Goal: Task Accomplishment & Management: Complete application form

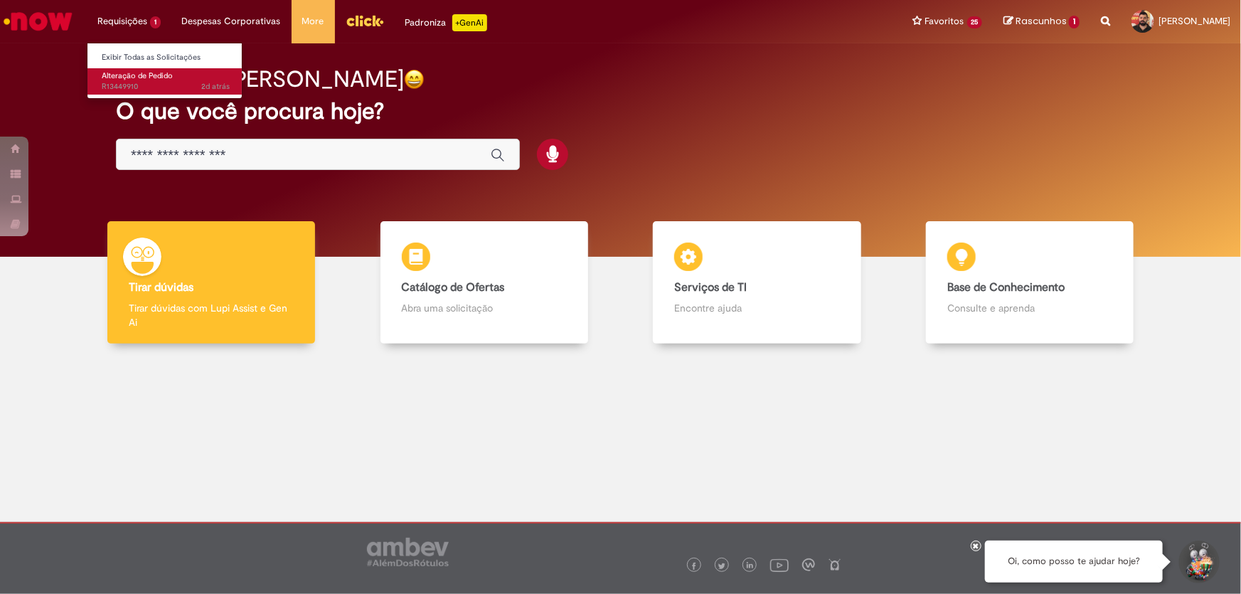
click at [125, 71] on span "Alteração de Pedido" at bounding box center [137, 75] width 71 height 11
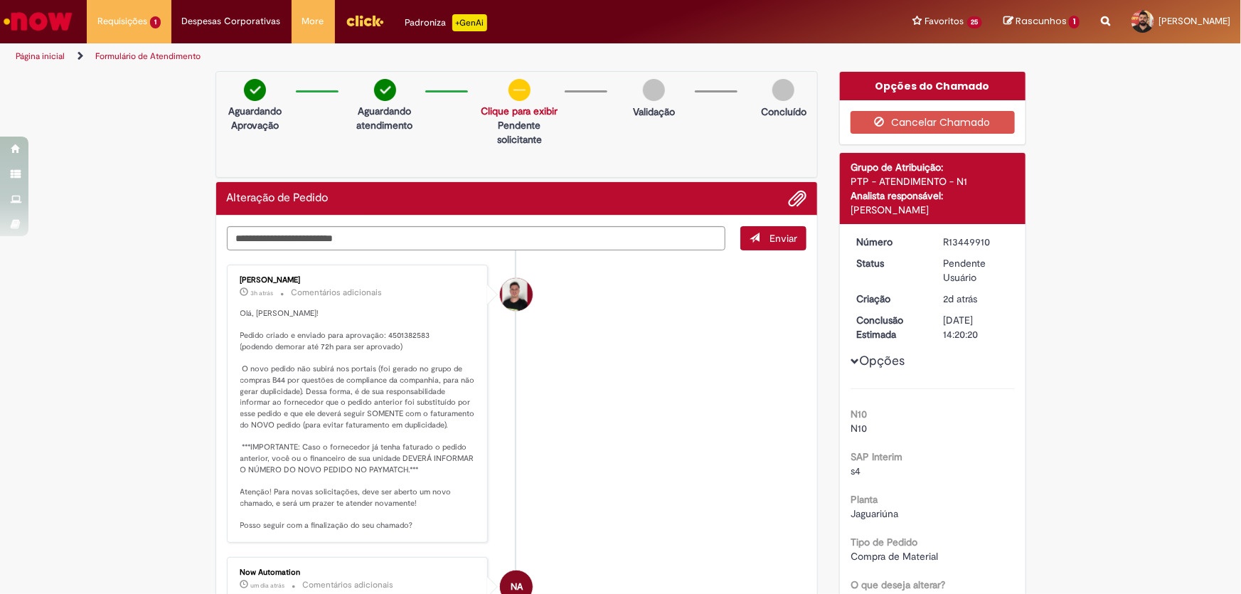
scroll to position [64, 0]
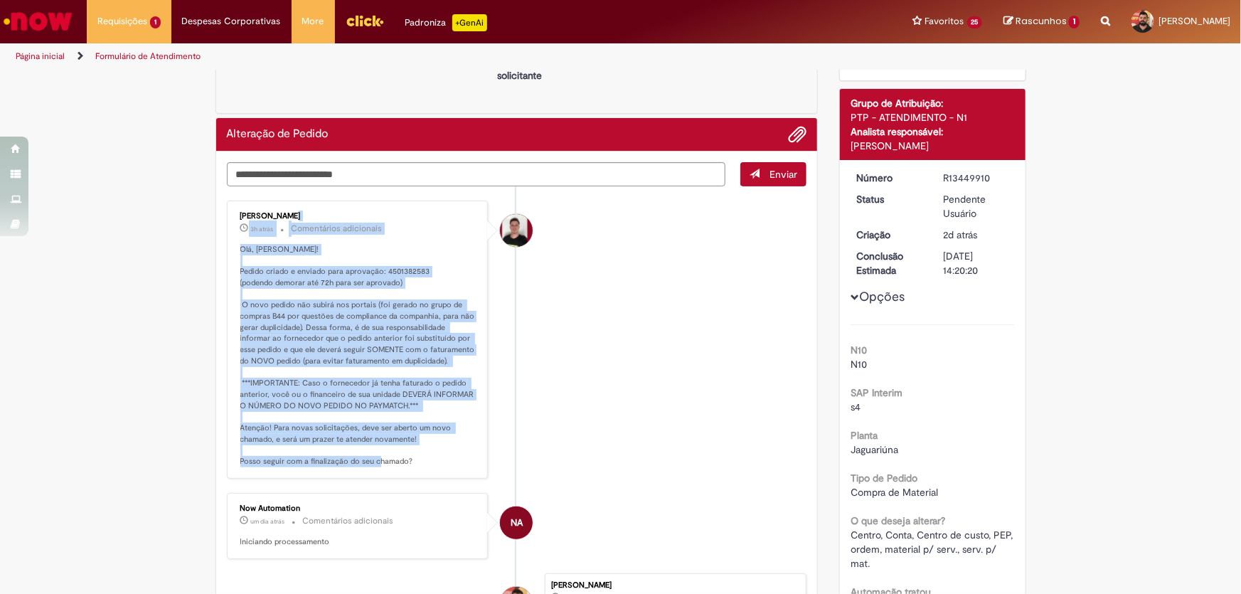
drag, startPoint x: 235, startPoint y: 213, endPoint x: 432, endPoint y: 461, distance: 315.8
click at [432, 461] on div "[PERSON_NAME] 3h atrás 3 horas atrás Comentários adicionais Olá, [PERSON_NAME]!…" at bounding box center [357, 339] width 253 height 269
click at [391, 372] on p "Olá, [PERSON_NAME]! Pedido criado e enviado para aprovação: 4501382583 (podendo…" at bounding box center [358, 355] width 237 height 223
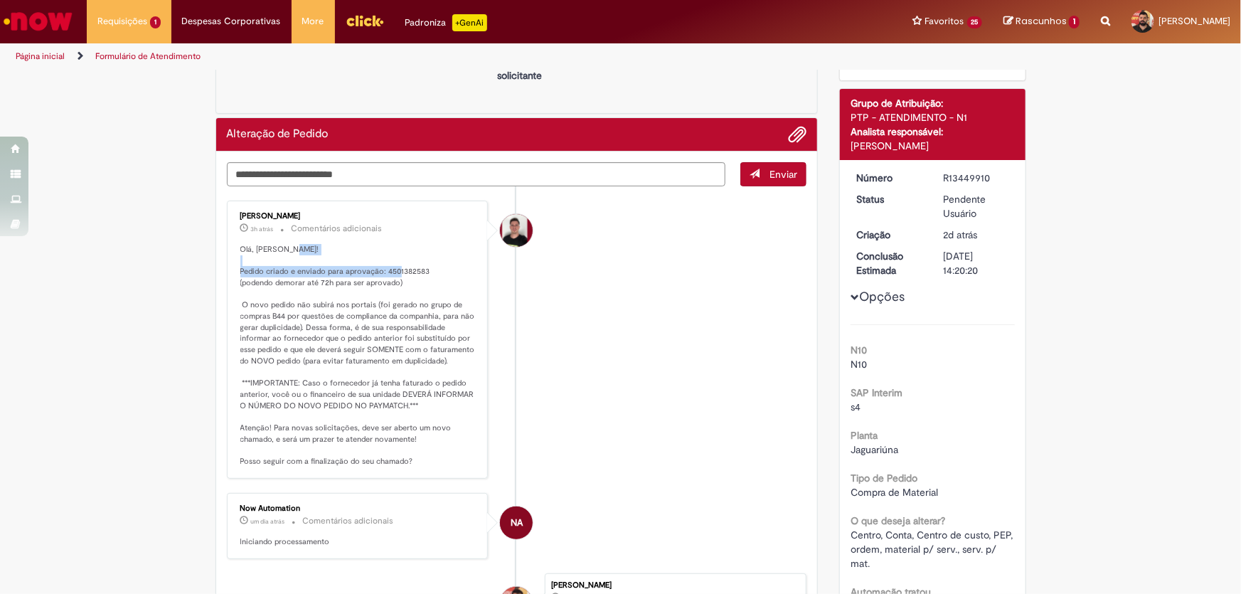
drag, startPoint x: 424, startPoint y: 268, endPoint x: 233, endPoint y: 269, distance: 190.5
click at [233, 269] on div "[PERSON_NAME] 3h atrás 3 horas atrás Comentários adicionais Olá, [PERSON_NAME]!…" at bounding box center [357, 339] width 253 height 269
copy p "[PERSON_NAME] e enviado para aprovação: 4501382583"
click at [312, 174] on textarea "Digite sua mensagem aqui..." at bounding box center [476, 174] width 499 height 24
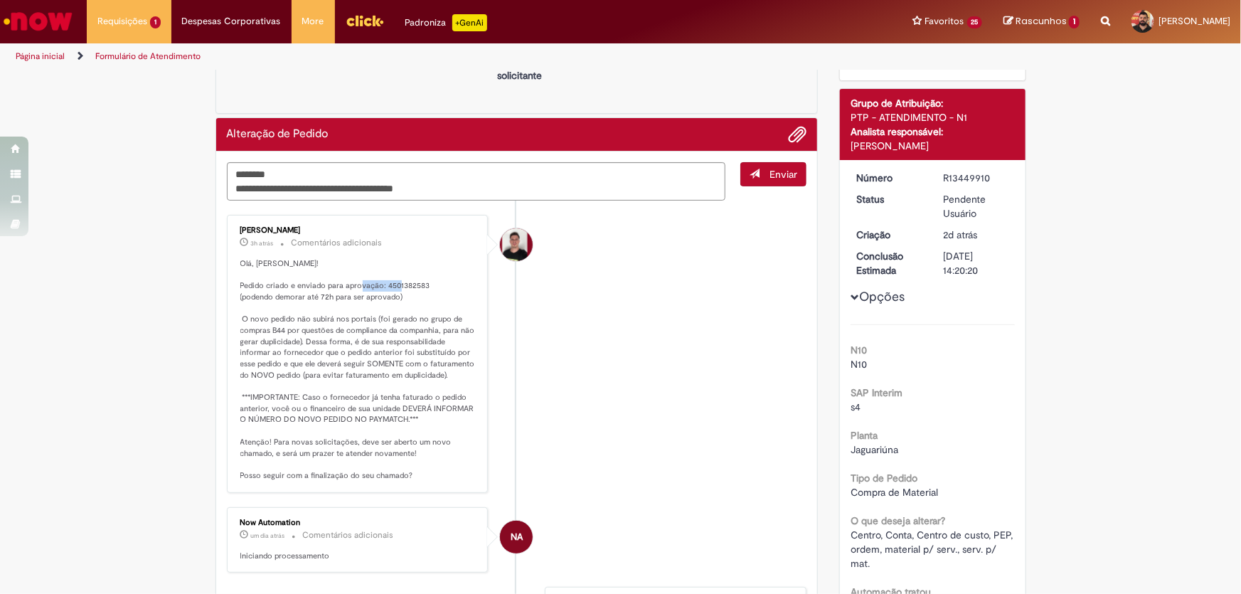
drag, startPoint x: 422, startPoint y: 282, endPoint x: 379, endPoint y: 287, distance: 43.6
click at [379, 287] on p "Olá, [PERSON_NAME]! Pedido criado e enviado para aprovação: 4501382583 (podendo…" at bounding box center [358, 369] width 237 height 223
copy p "4501382583"
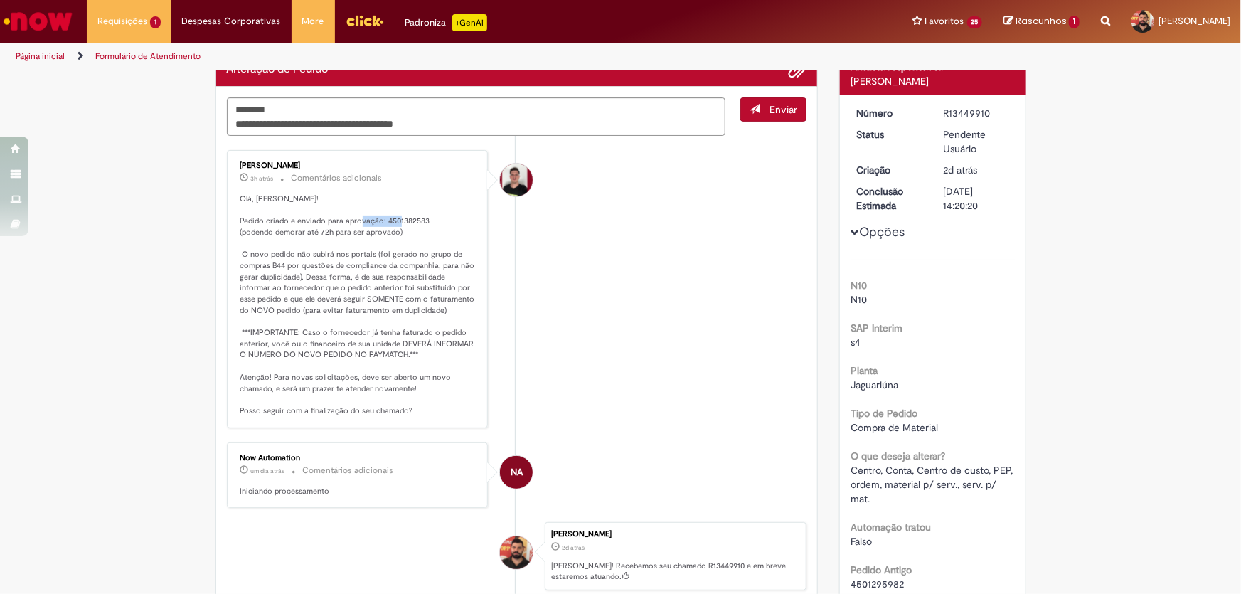
scroll to position [193, 0]
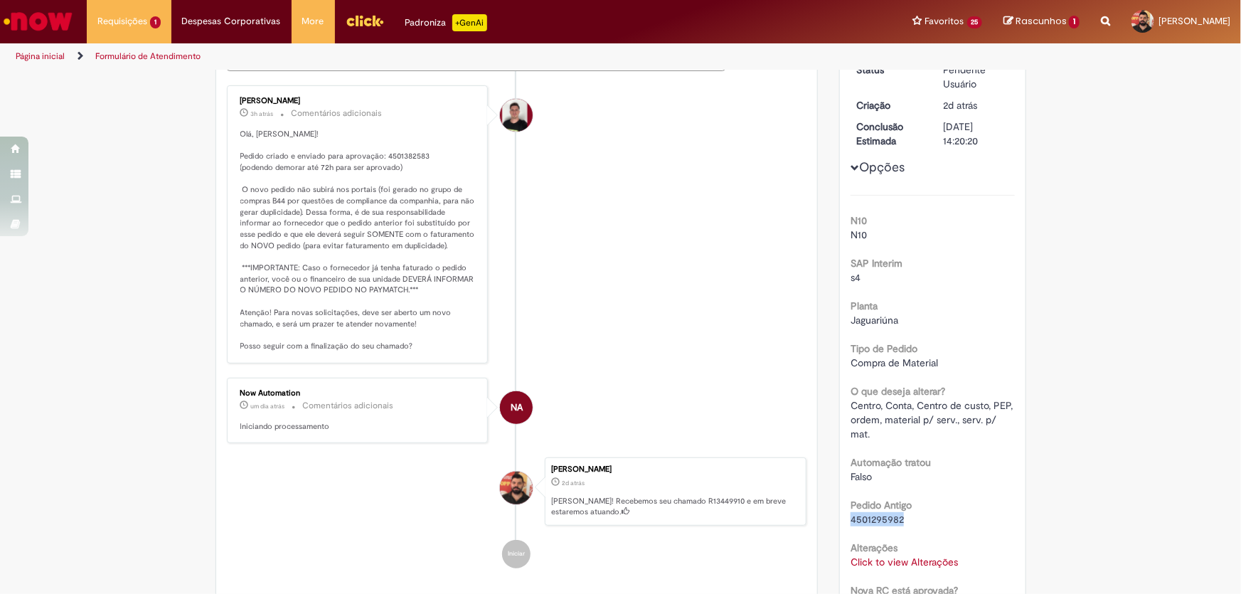
drag, startPoint x: 898, startPoint y: 517, endPoint x: 844, endPoint y: 520, distance: 54.1
click at [844, 520] on div "Número R13449910 Status Pendente Usuário Criação 2d atrás 2 dias atrás Conclusã…" at bounding box center [933, 439] width 186 height 816
copy span "4501295982"
drag, startPoint x: 323, startPoint y: 100, endPoint x: 235, endPoint y: 95, distance: 88.3
click at [240, 97] on div "[PERSON_NAME]" at bounding box center [358, 101] width 237 height 9
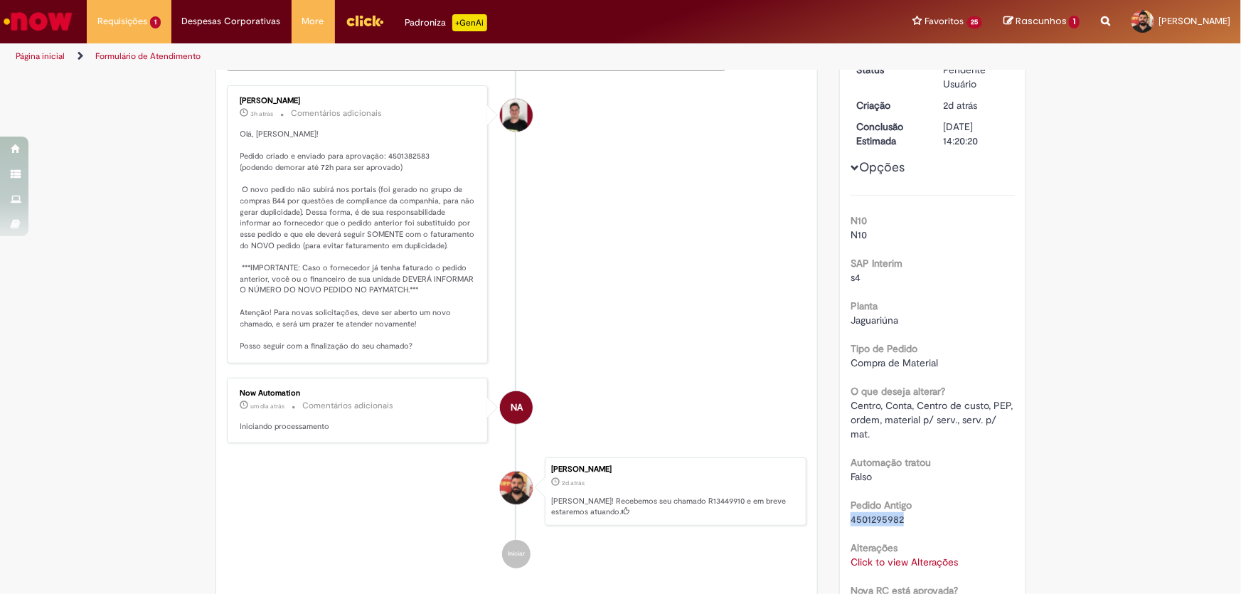
copy div "[PERSON_NAME]"
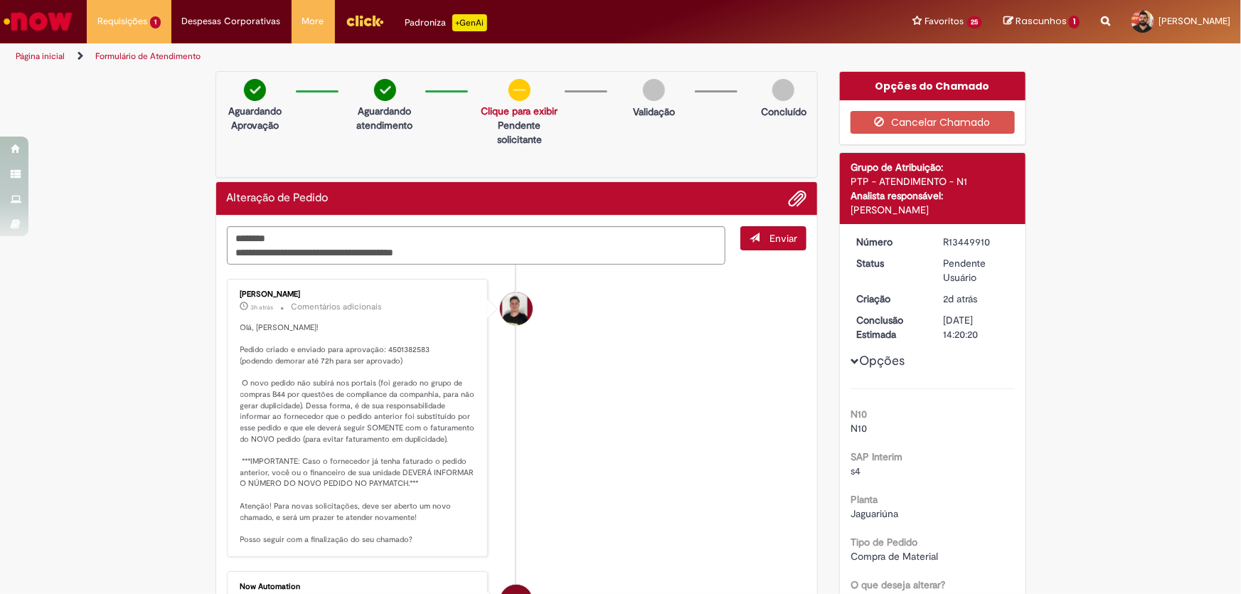
drag, startPoint x: 988, startPoint y: 242, endPoint x: 848, endPoint y: 242, distance: 139.4
click at [848, 235] on dl "Número R13449910 Status Pendente Usuário Criação 2d atrás 2 dias atrás Conclusã…" at bounding box center [932, 235] width 175 height 0
copy dl "Número R13449910"
drag, startPoint x: 422, startPoint y: 345, endPoint x: 378, endPoint y: 346, distance: 44.8
click at [378, 346] on p "Olá, [PERSON_NAME]! Pedido criado e enviado para aprovação: 4501382583 (podendo…" at bounding box center [358, 433] width 237 height 223
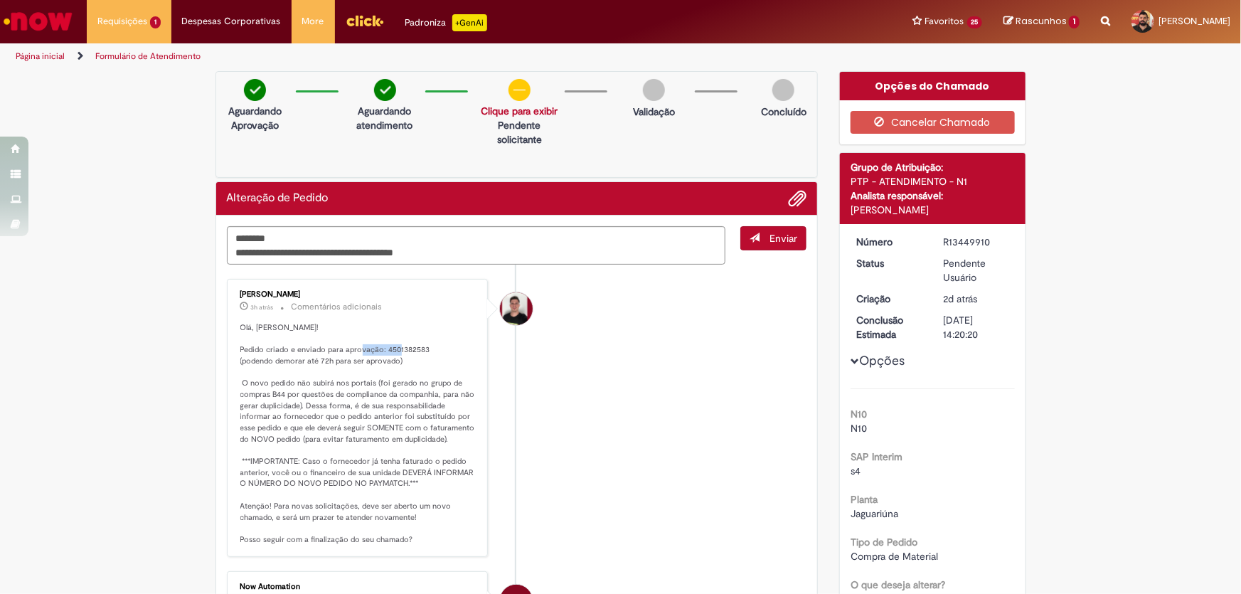
copy p "4501382583"
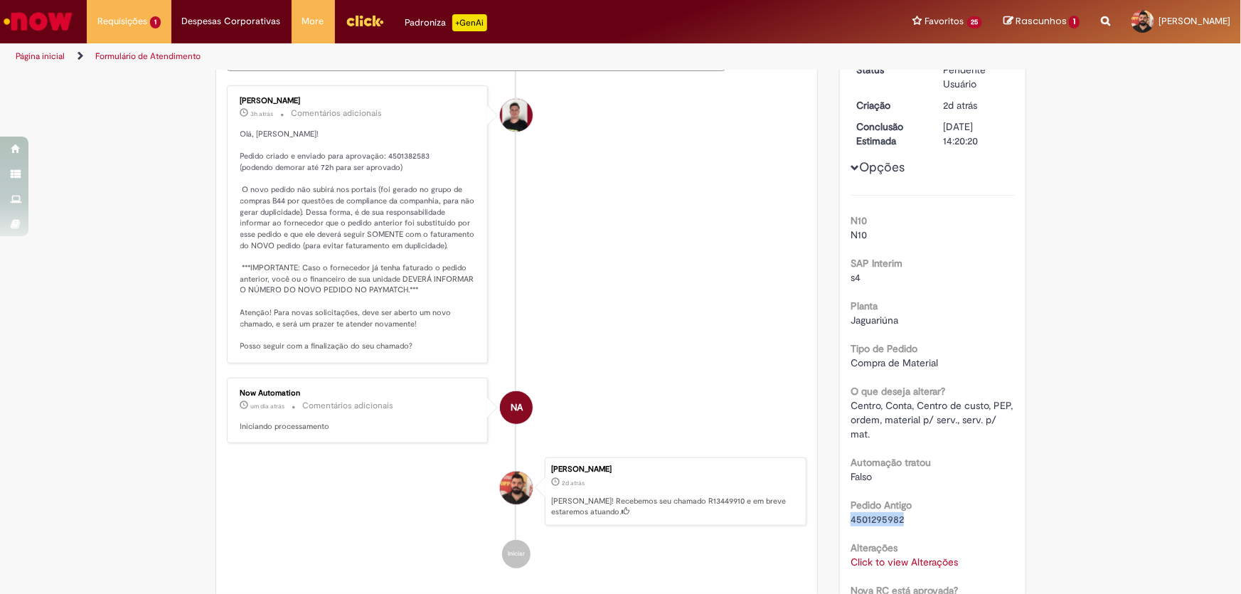
drag, startPoint x: 899, startPoint y: 516, endPoint x: 845, endPoint y: 517, distance: 54.0
click at [850, 517] on div "4501295982" at bounding box center [932, 519] width 164 height 14
copy span "4501295982"
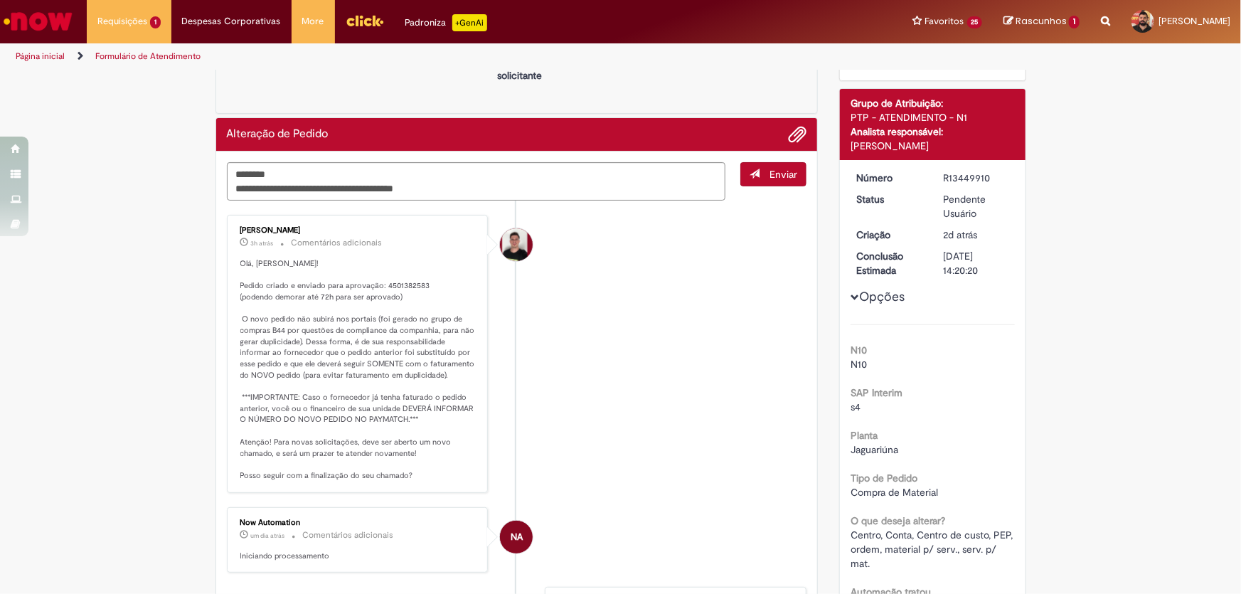
scroll to position [0, 0]
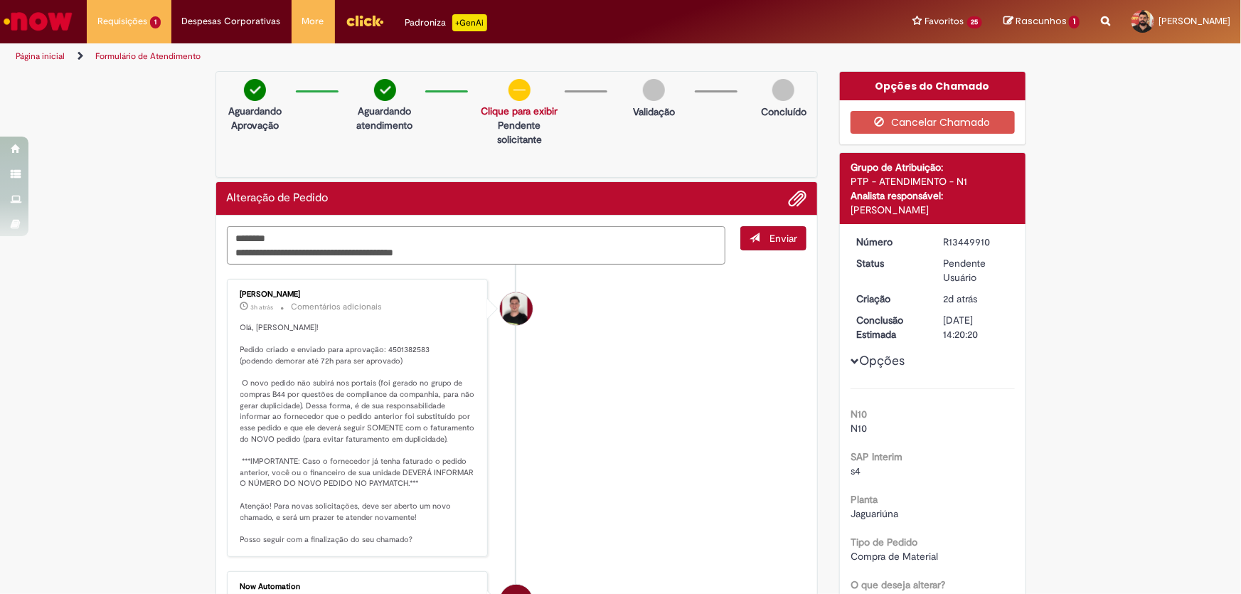
drag, startPoint x: 450, startPoint y: 253, endPoint x: 158, endPoint y: 233, distance: 292.9
paste textarea "**********"
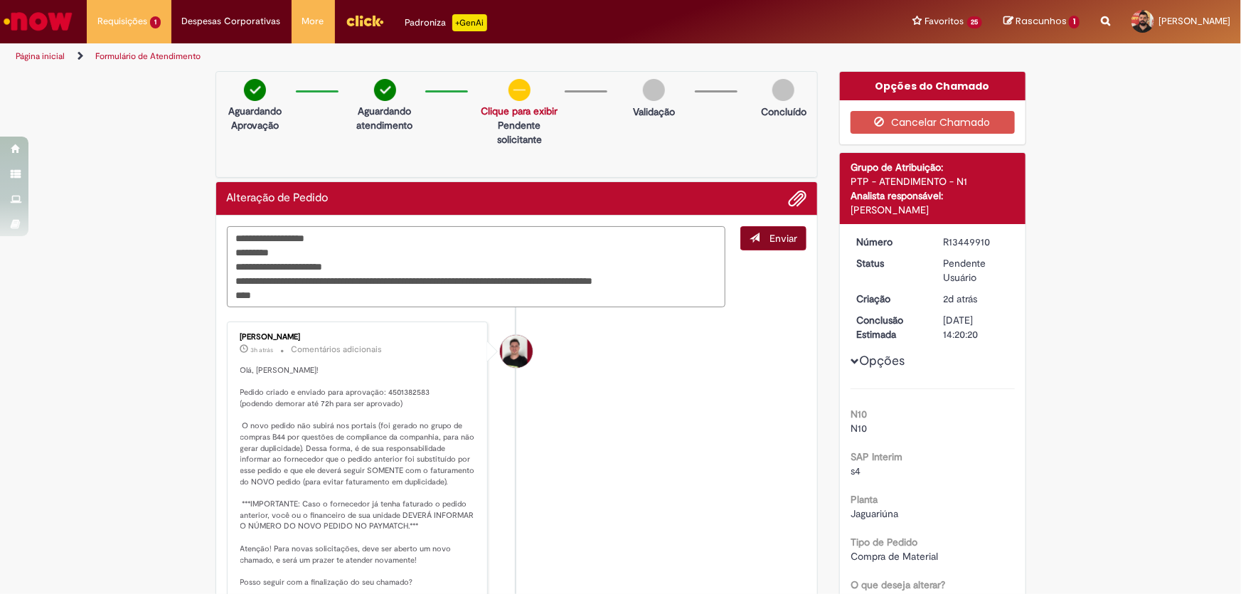
type textarea "**********"
click at [761, 237] on button "Enviar" at bounding box center [773, 238] width 66 height 24
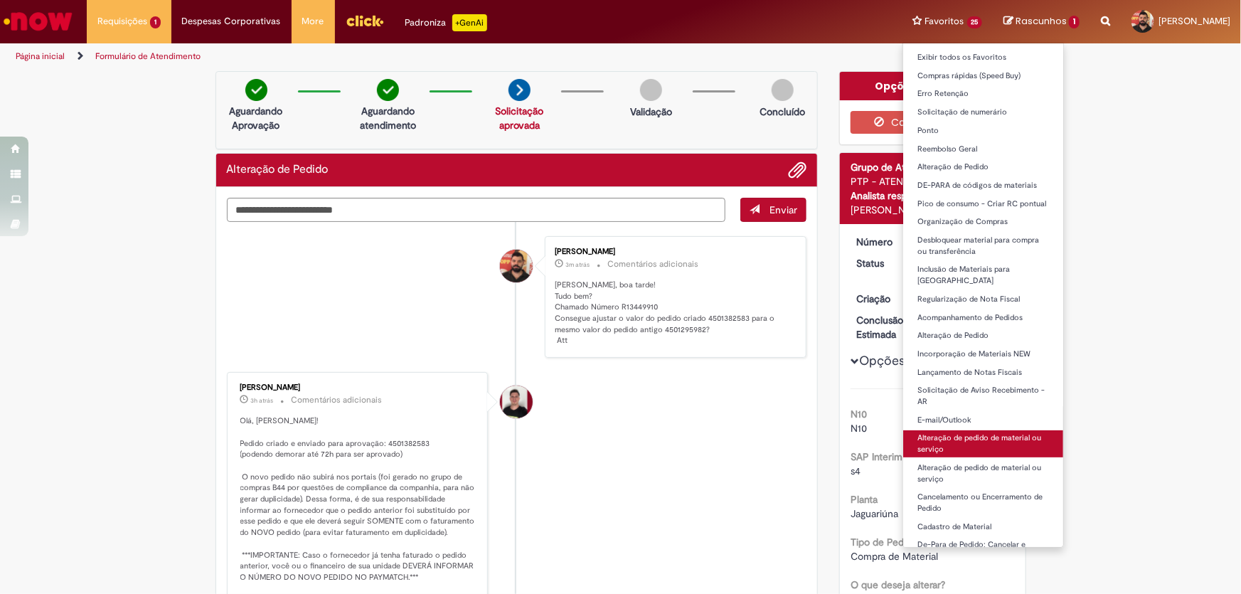
click at [984, 430] on link "Alteração de pedido de material ou serviço" at bounding box center [983, 443] width 161 height 26
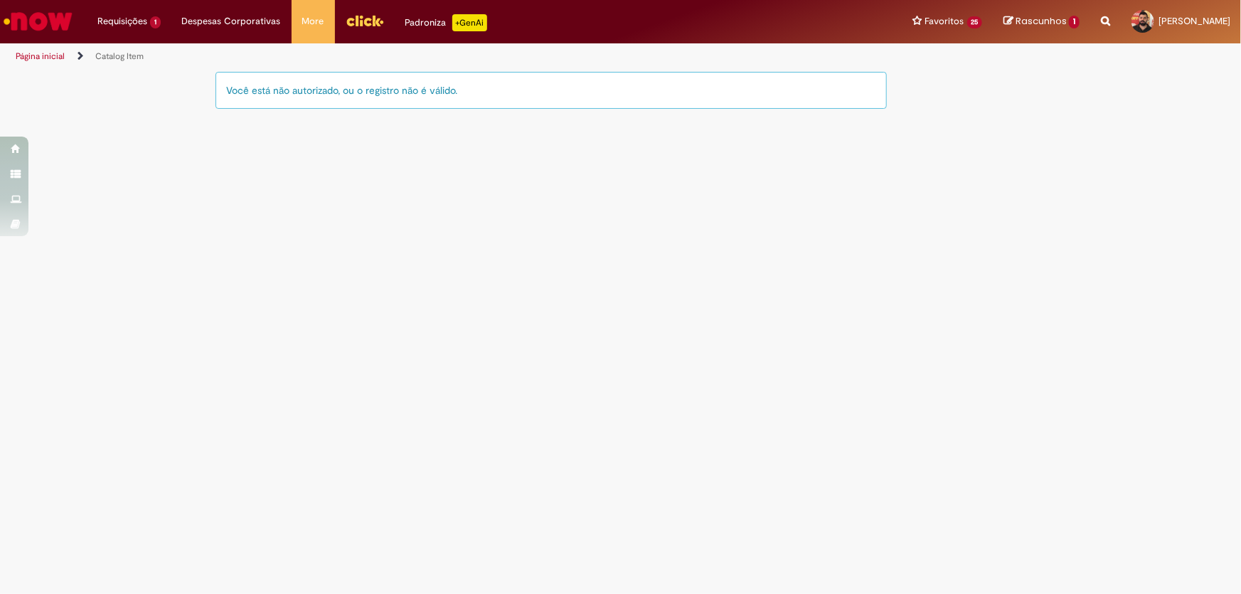
click at [50, 22] on img "Ir para a Homepage" at bounding box center [37, 21] width 73 height 28
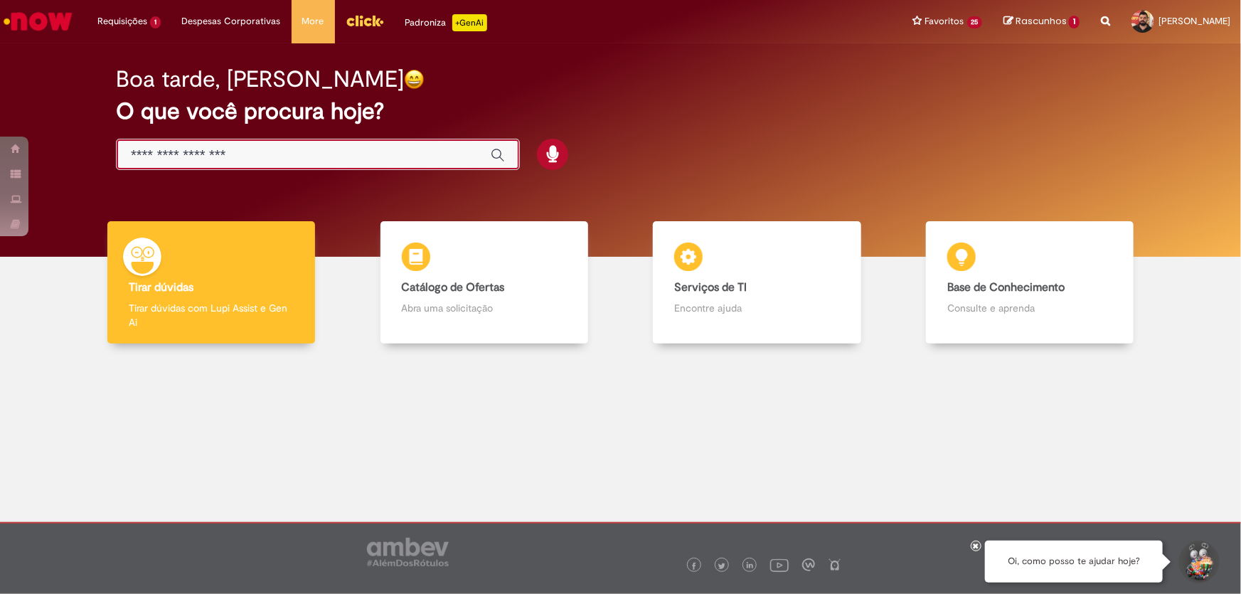
click at [240, 157] on input "Basta digitar aqui" at bounding box center [304, 155] width 346 height 16
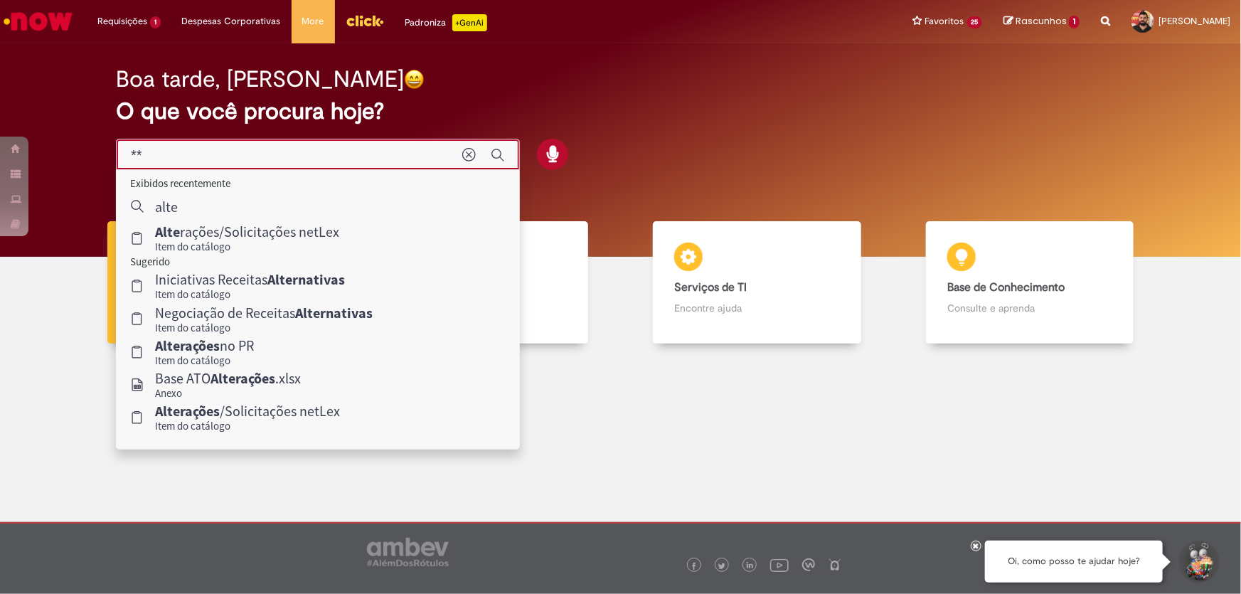
type input "*"
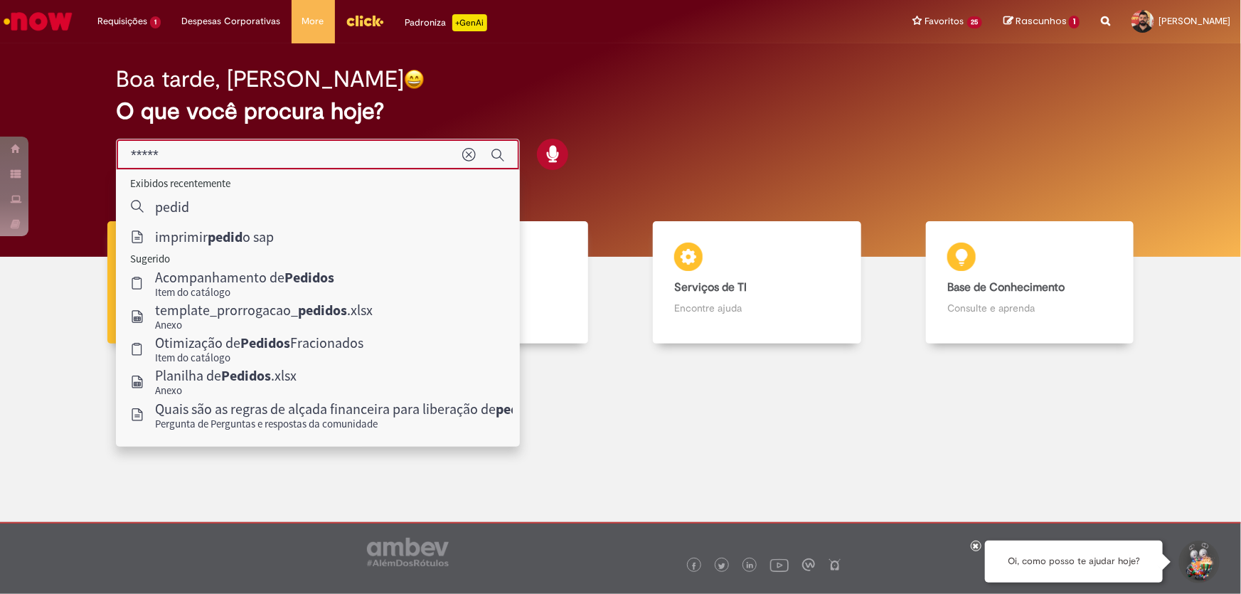
type input "******"
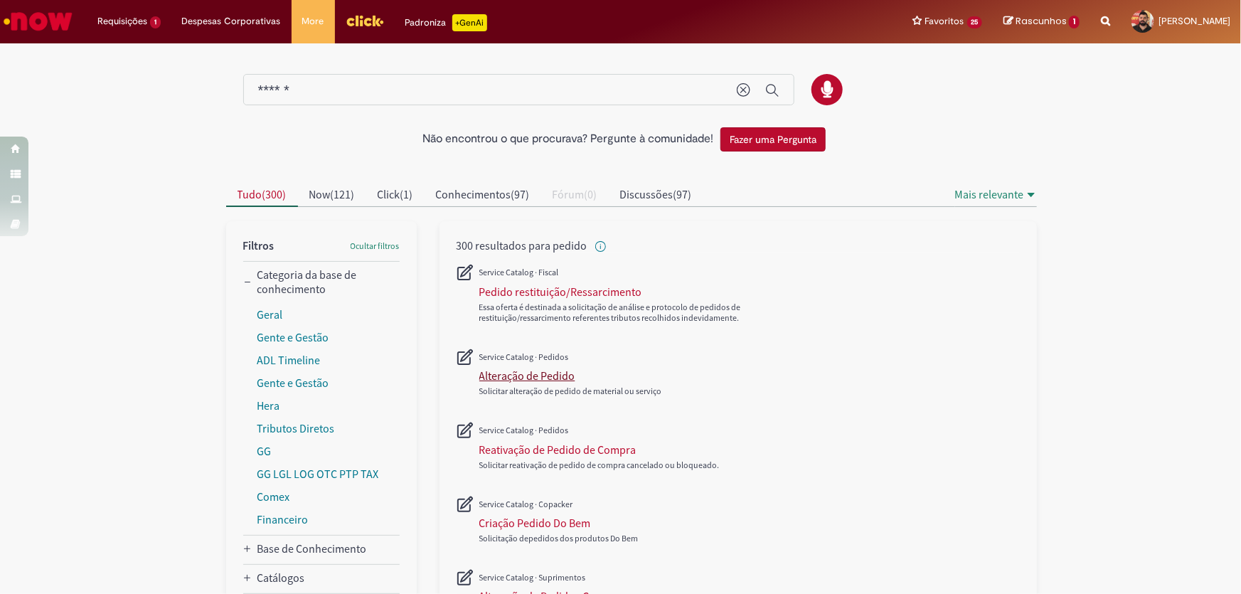
click at [505, 373] on div "Alteração de Pedido" at bounding box center [527, 375] width 96 height 14
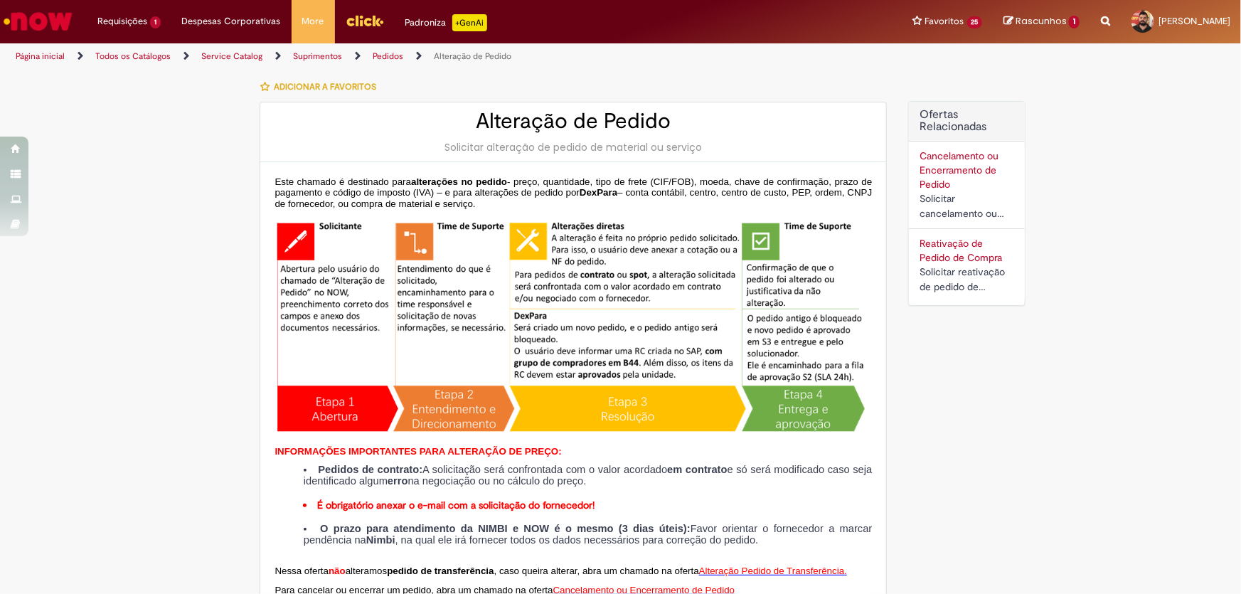
type input "********"
type input "**********"
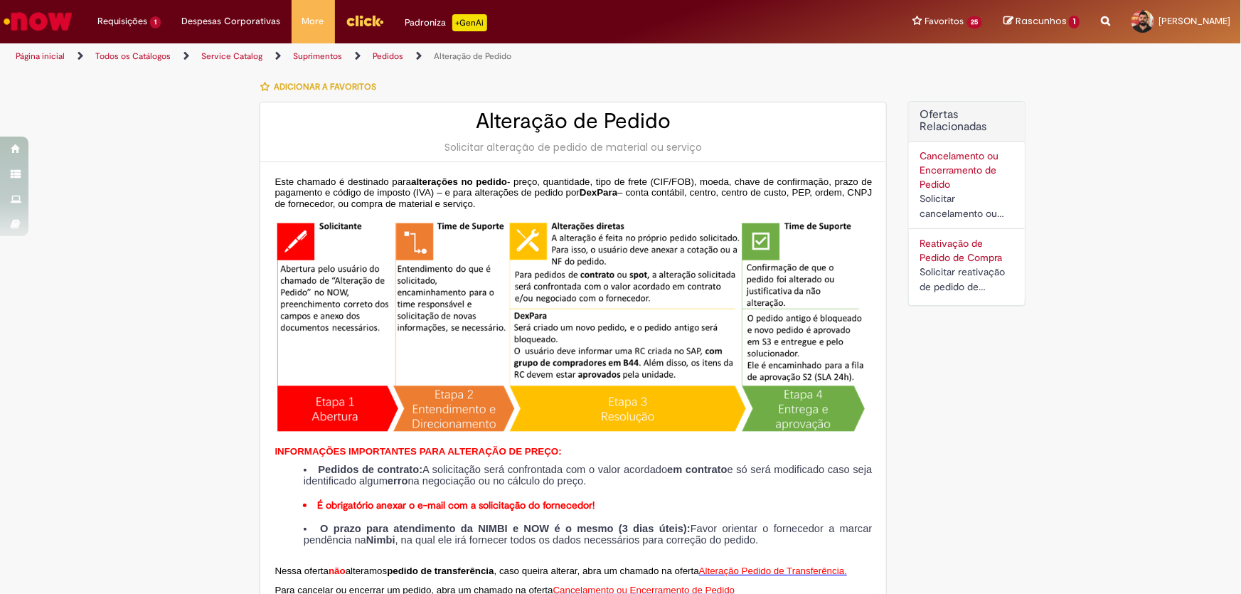
type input "****"
type input "**********"
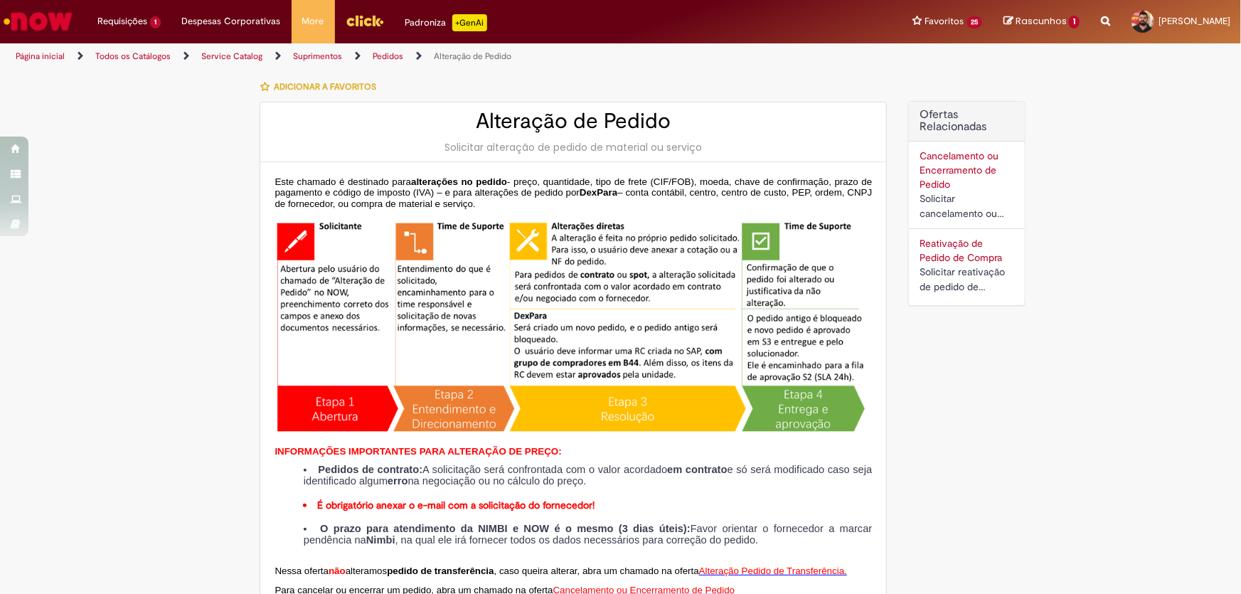
type input "**********"
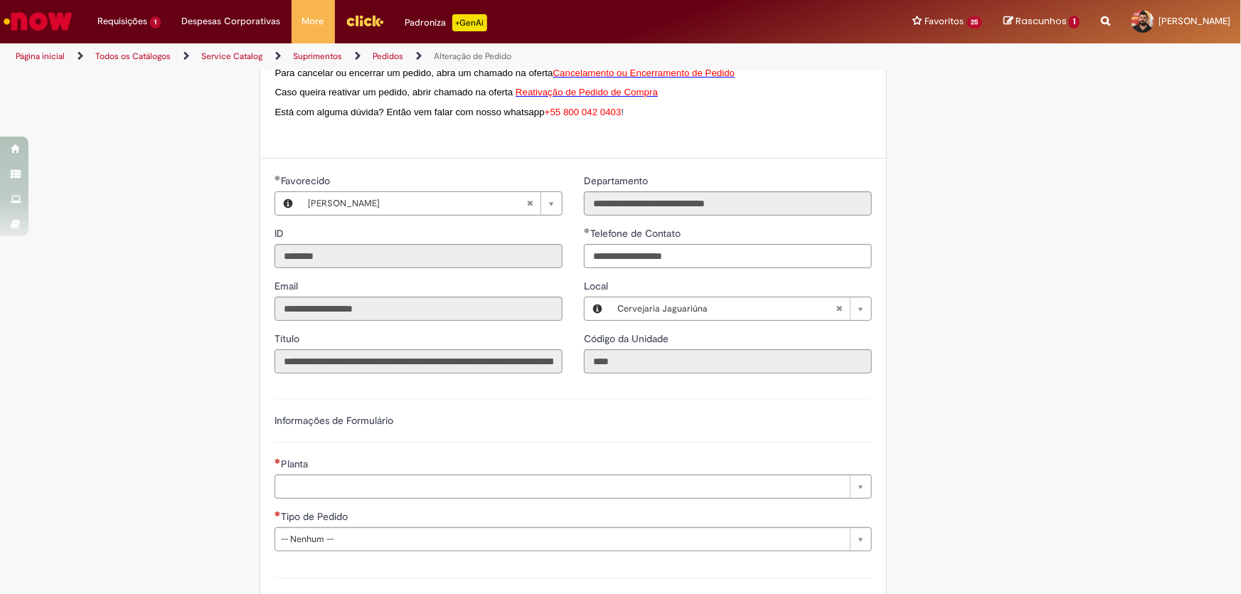
scroll to position [646, 0]
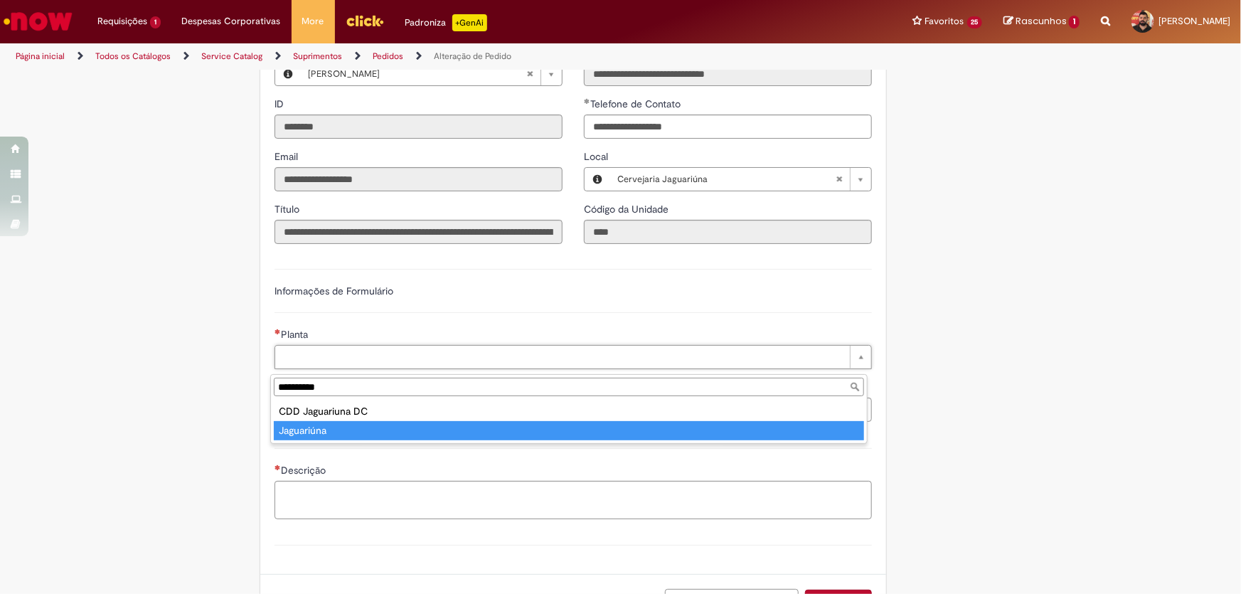
type input "**********"
